Goal: Find specific page/section: Find specific page/section

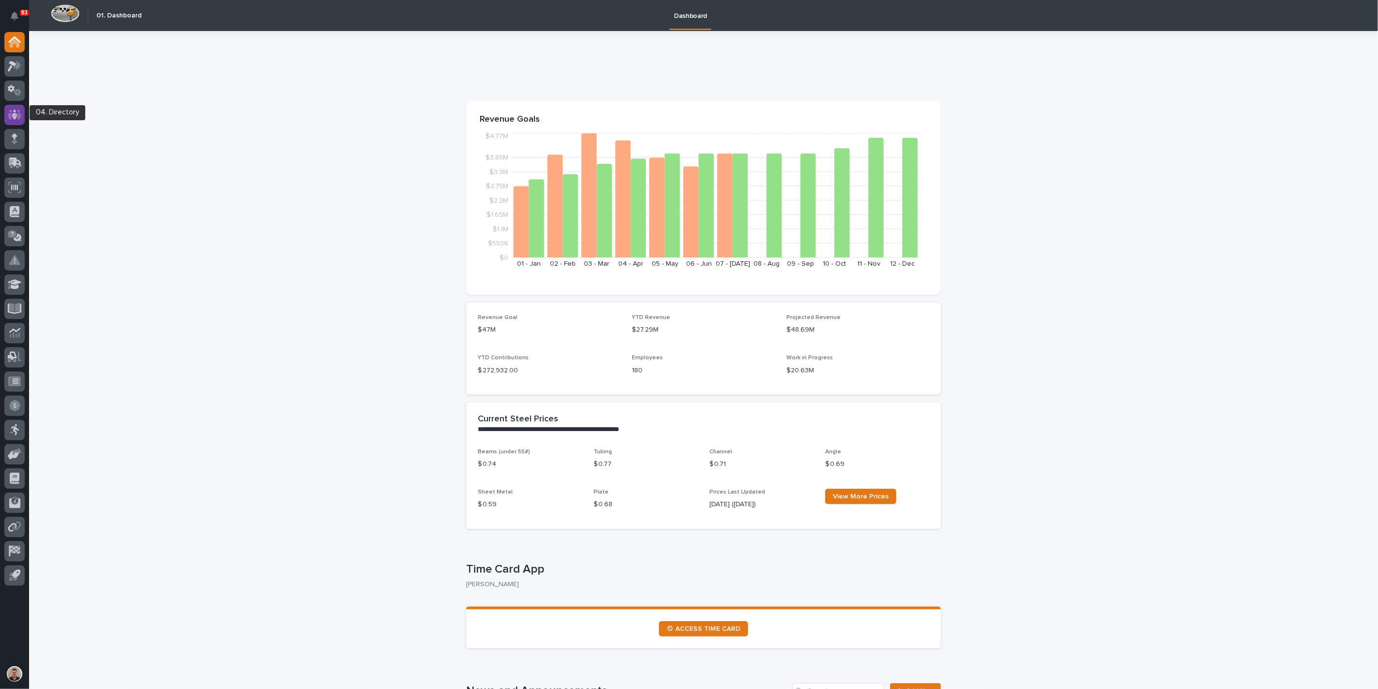
click at [13, 111] on icon at bounding box center [15, 114] width 14 height 11
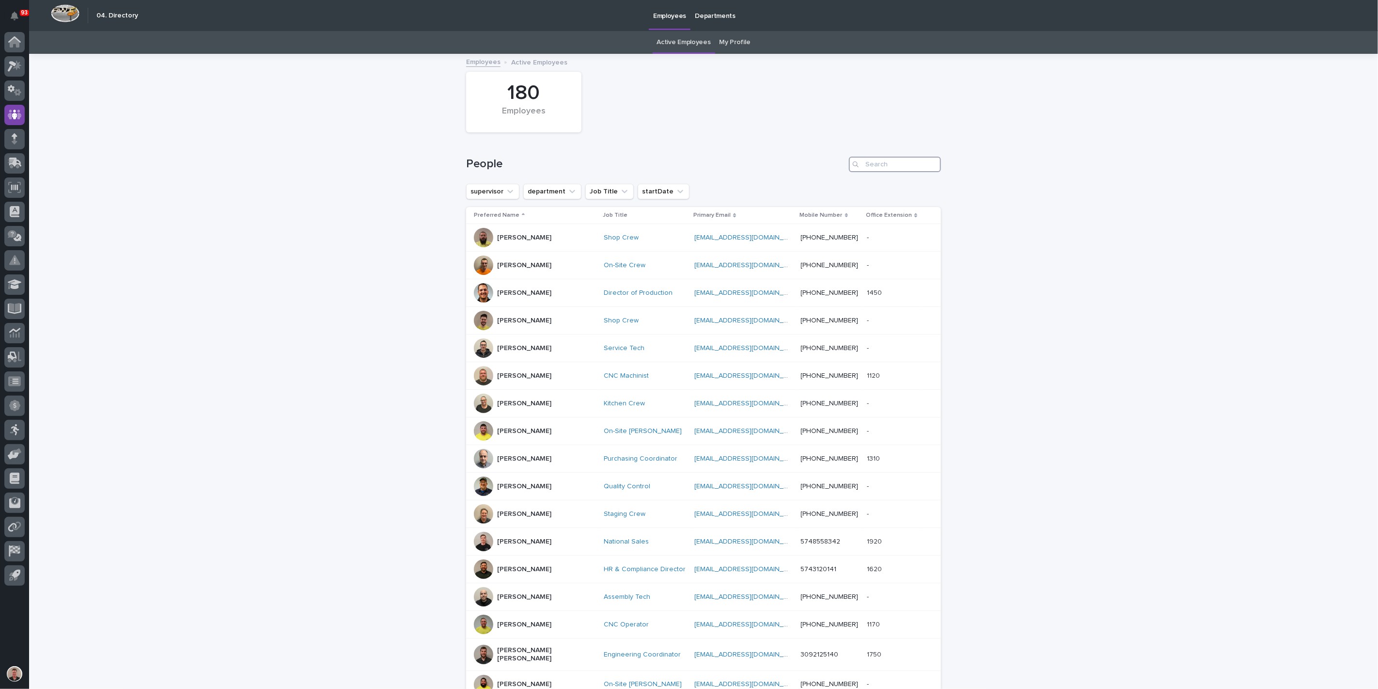
click at [890, 172] on input "Search" at bounding box center [895, 165] width 92 height 16
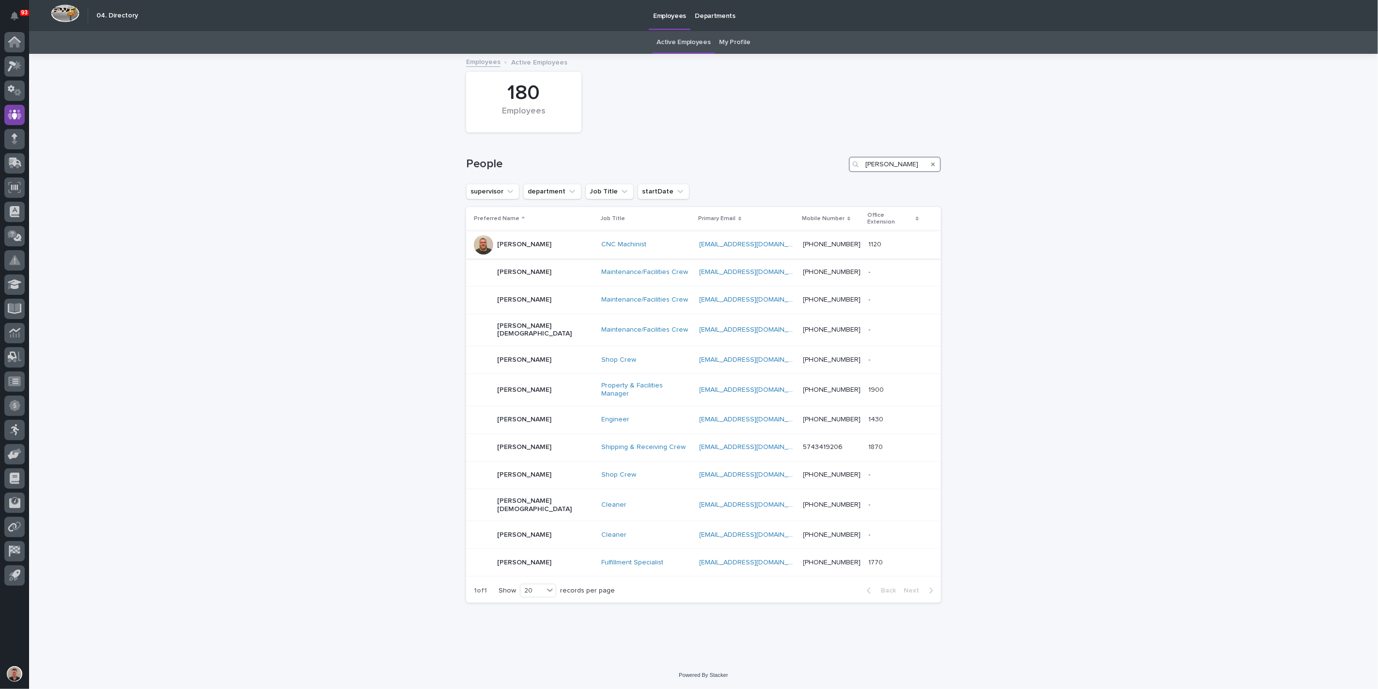
type input "[PERSON_NAME]"
click at [515, 368] on div "[PERSON_NAME]" at bounding box center [524, 360] width 54 height 16
click at [534, 394] on p "[PERSON_NAME]" at bounding box center [524, 390] width 54 height 8
click at [931, 167] on icon "Search" at bounding box center [933, 164] width 4 height 6
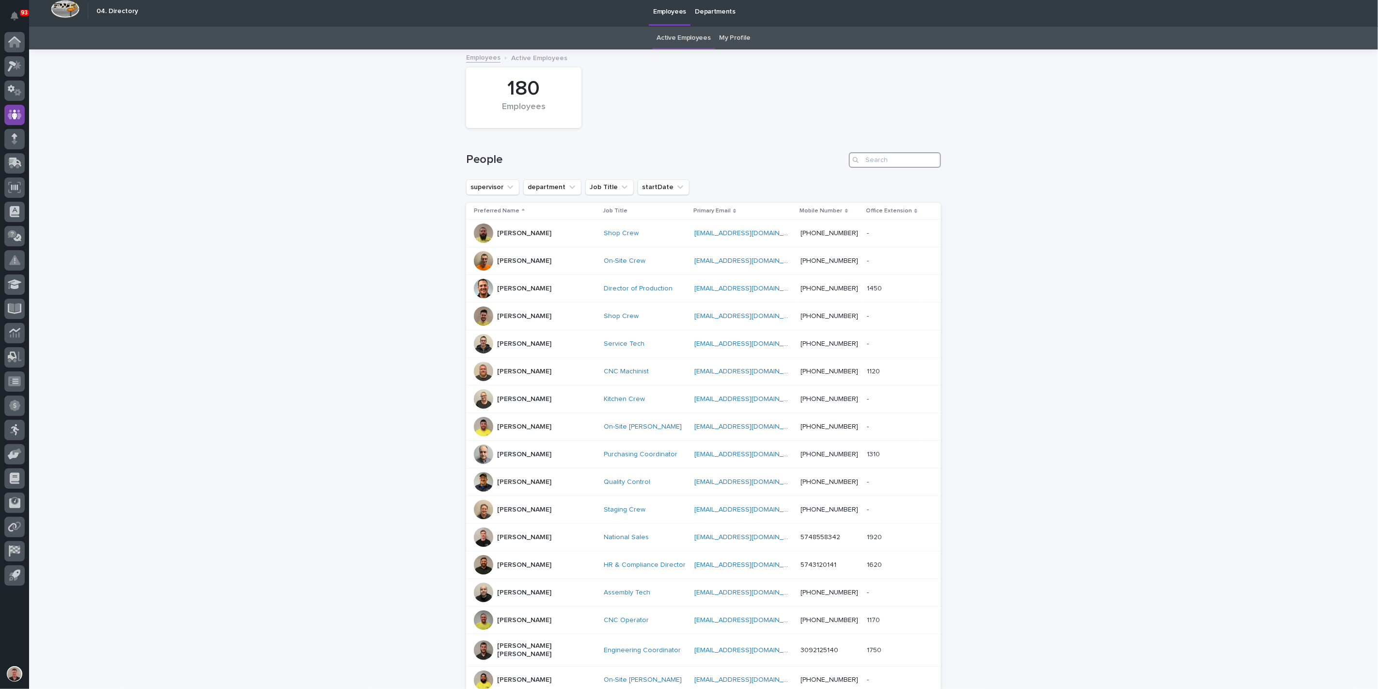
click at [895, 168] on input "Search" at bounding box center [895, 160] width 92 height 16
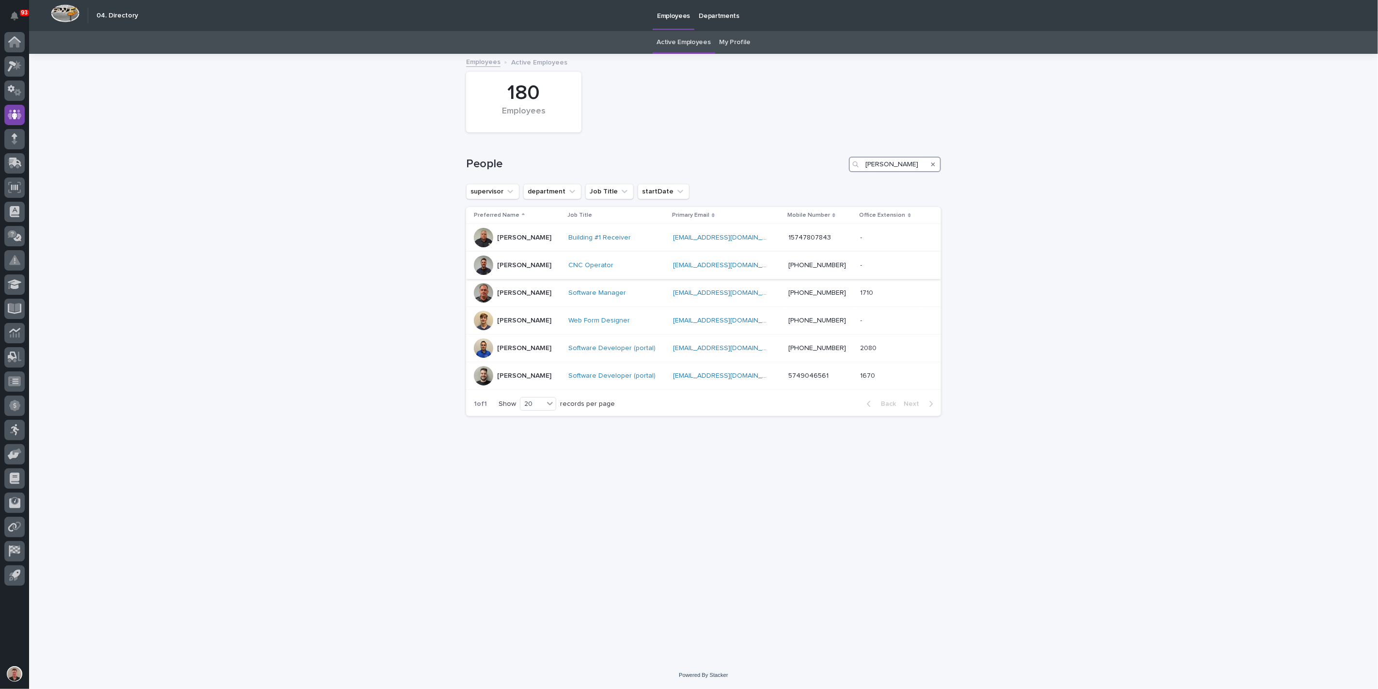
type input "[PERSON_NAME]"
click at [484, 275] on div at bounding box center [483, 264] width 19 height 19
